Goal: Book appointment/travel/reservation

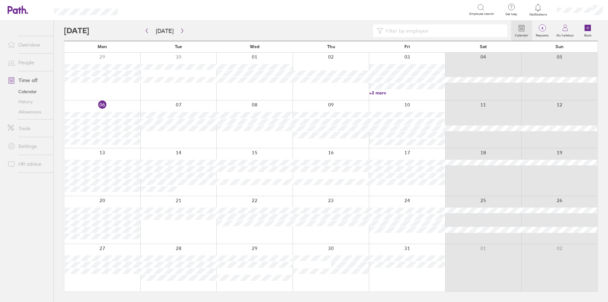
click at [397, 188] on div at bounding box center [407, 171] width 76 height 47
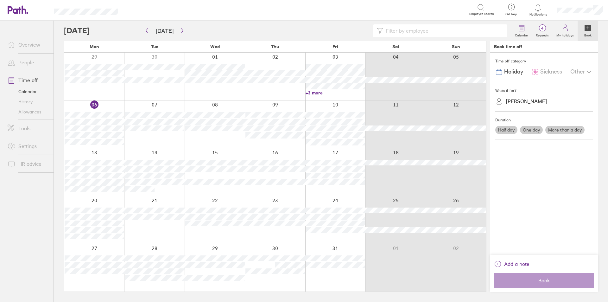
click at [528, 129] on label "One day" at bounding box center [531, 130] width 23 height 8
click at [0, 0] on input "One day" at bounding box center [0, 0] width 0 height 0
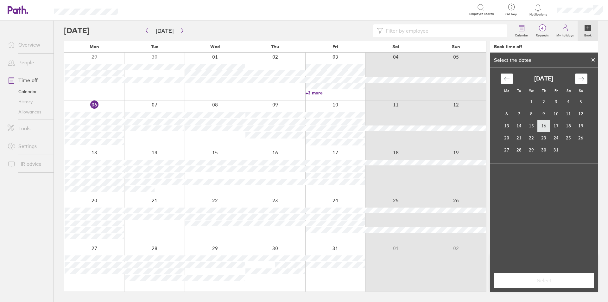
click at [545, 127] on td "16" at bounding box center [544, 126] width 12 height 12
click at [593, 58] on icon at bounding box center [593, 60] width 4 height 4
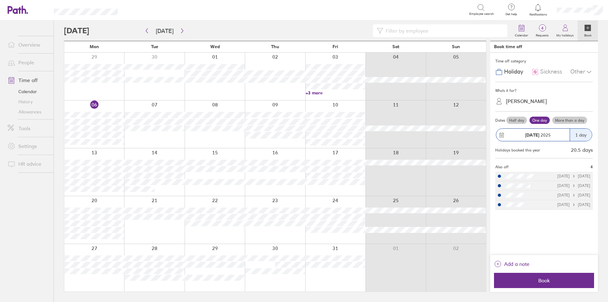
click at [558, 131] on div "[DATE]" at bounding box center [532, 135] width 73 height 12
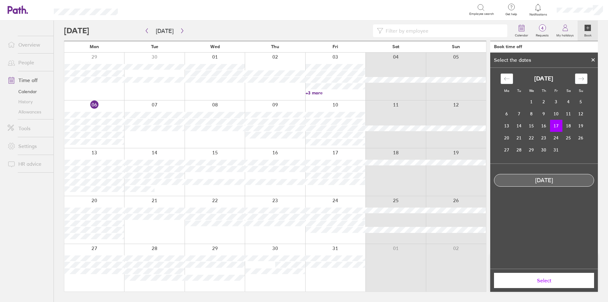
click at [591, 58] on icon at bounding box center [593, 60] width 4 height 4
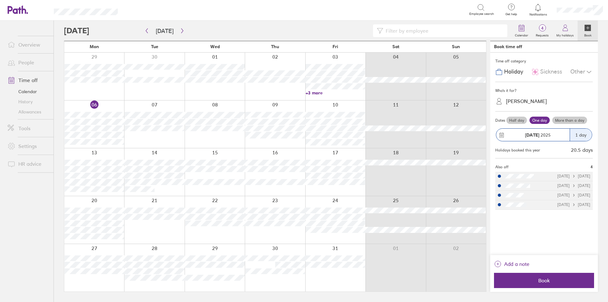
click at [577, 117] on label "More than a day" at bounding box center [569, 120] width 35 height 8
click at [0, 0] on input "More than a day" at bounding box center [0, 0] width 0 height 0
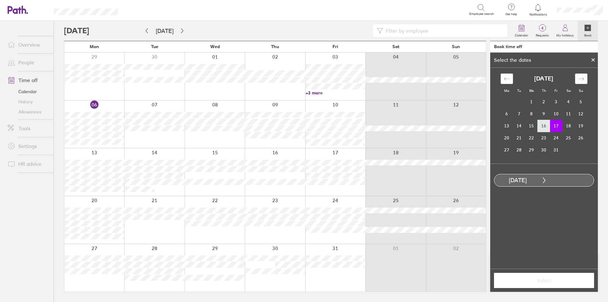
click at [544, 126] on td "16" at bounding box center [544, 126] width 12 height 12
click at [556, 126] on td "17" at bounding box center [556, 126] width 12 height 12
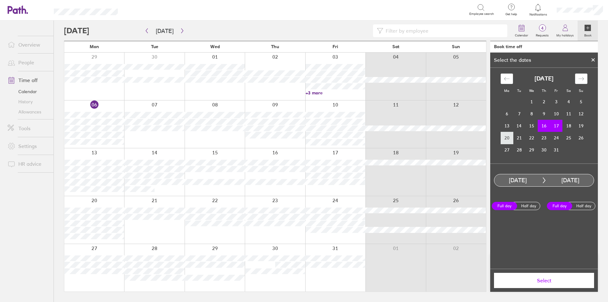
click at [502, 138] on td "20" at bounding box center [507, 138] width 12 height 12
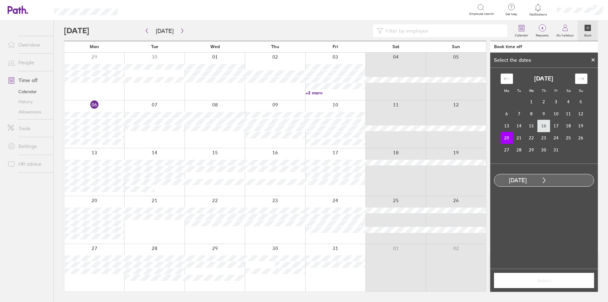
click at [542, 127] on td "16" at bounding box center [544, 126] width 12 height 12
click at [503, 139] on td "20" at bounding box center [507, 138] width 12 height 12
click at [538, 282] on span "Select" at bounding box center [543, 280] width 91 height 6
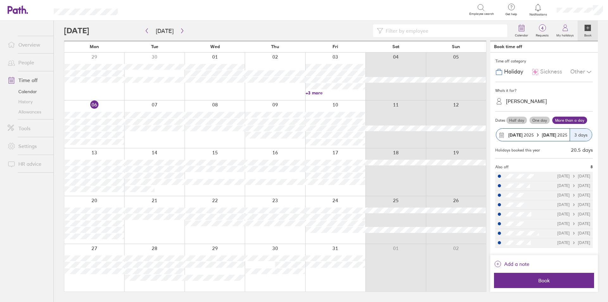
click at [560, 134] on span "[DATE]" at bounding box center [555, 134] width 26 height 5
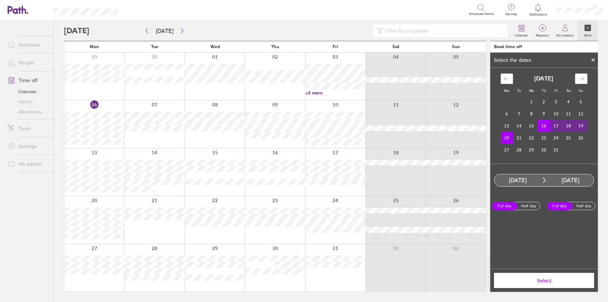
click at [558, 129] on td "17" at bounding box center [556, 126] width 12 height 12
click at [546, 126] on td "16" at bounding box center [544, 126] width 12 height 12
click at [556, 126] on td "17" at bounding box center [556, 126] width 12 height 12
click at [538, 284] on button "Select" at bounding box center [544, 280] width 100 height 15
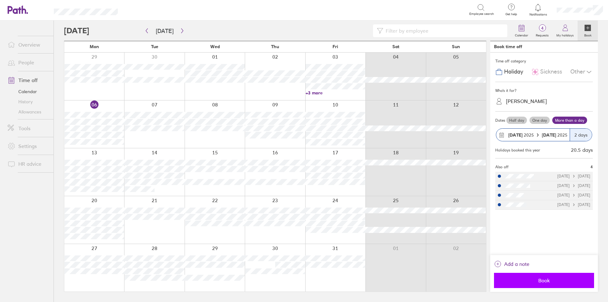
click at [573, 282] on span "Book" at bounding box center [543, 280] width 91 height 6
